Goal: Task Accomplishment & Management: Use online tool/utility

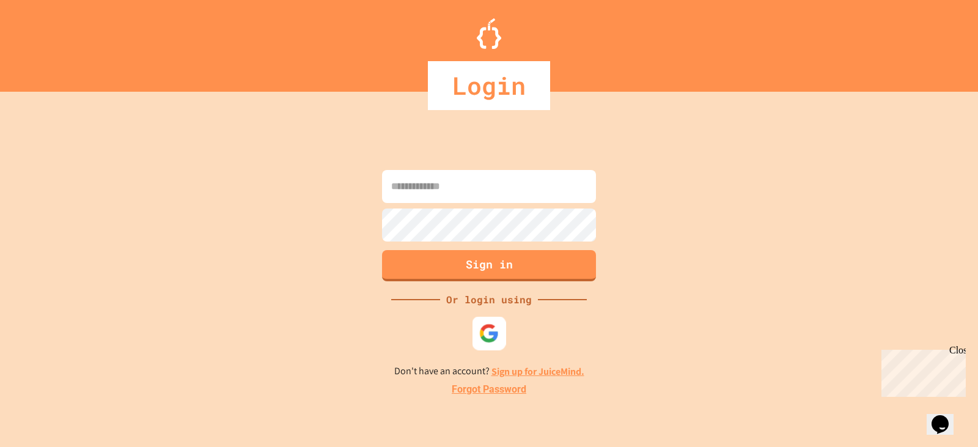
click at [487, 330] on img at bounding box center [489, 333] width 20 height 20
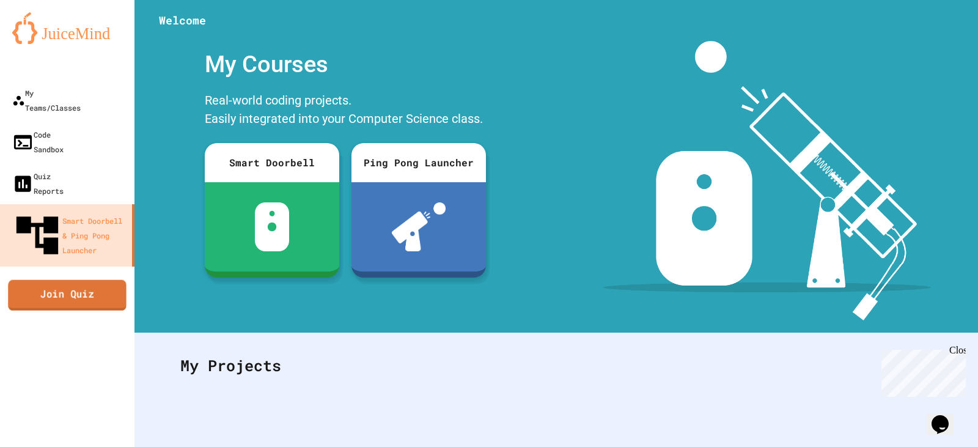
click at [103, 279] on link "Join Quiz" at bounding box center [67, 294] width 119 height 31
